Goal: Task Accomplishment & Management: Manage account settings

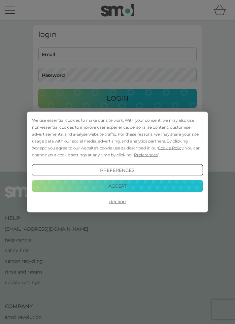
click at [73, 57] on div "We use essential cookies to make our site work. With your consent, we may also …" at bounding box center [117, 162] width 235 height 324
click at [130, 197] on button "Decline" at bounding box center [117, 202] width 171 height 12
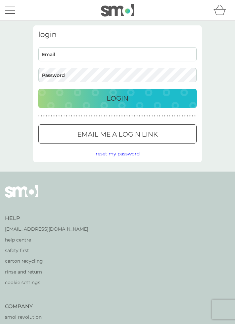
click at [77, 56] on input "Email" at bounding box center [117, 54] width 158 height 14
type input "gew72@hotmail.com"
click at [38, 89] on button "Login" at bounding box center [117, 98] width 158 height 19
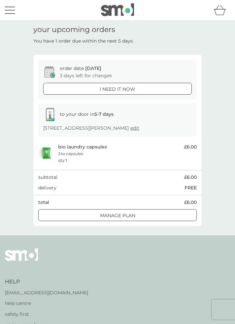
scroll to position [18, 0]
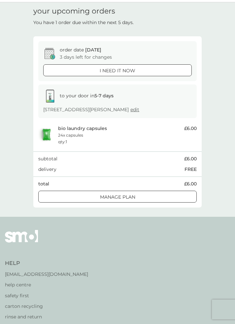
click at [125, 197] on div at bounding box center [125, 196] width 1 height 1
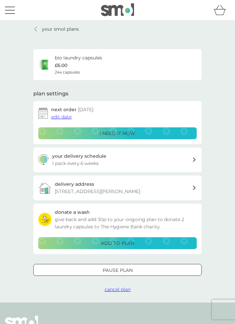
click at [62, 119] on span "edit date" at bounding box center [61, 117] width 20 height 6
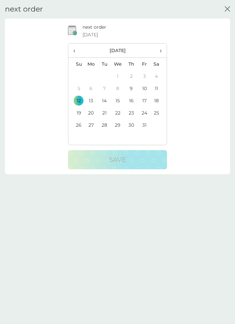
click at [80, 115] on td "19" at bounding box center [76, 113] width 16 height 12
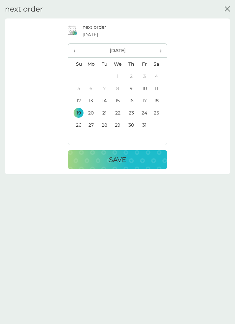
click at [132, 160] on div "Save" at bounding box center [118, 159] width 86 height 11
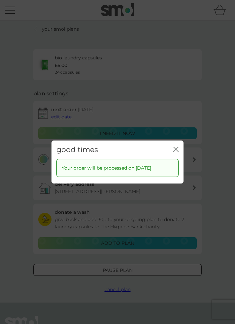
click at [182, 156] on div "good times close" at bounding box center [117, 150] width 132 height 18
